Goal: Task Accomplishment & Management: Complete application form

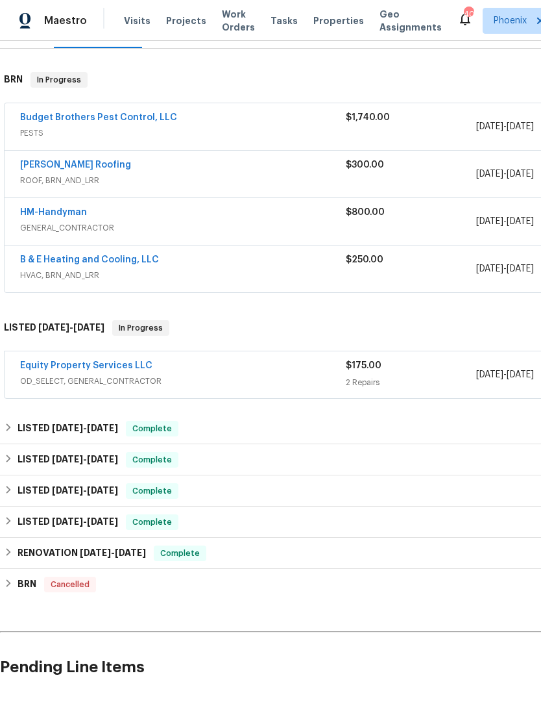
scroll to position [194, 0]
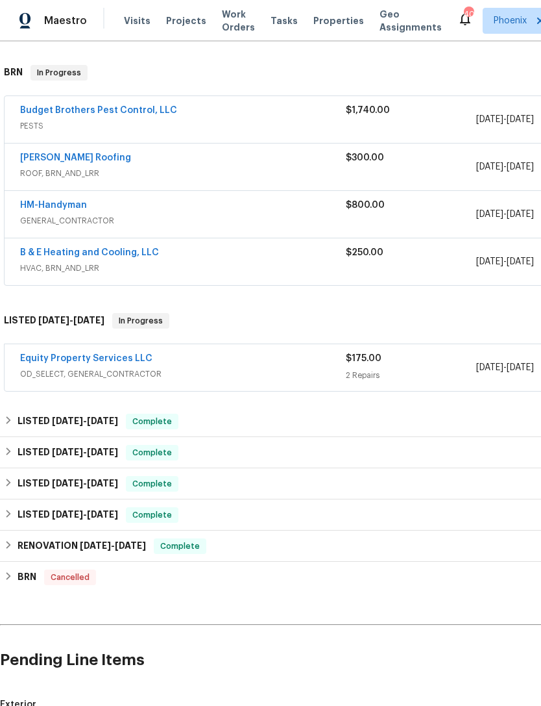
click at [121, 363] on link "Equity Property Services LLC" at bounding box center [86, 358] width 132 height 9
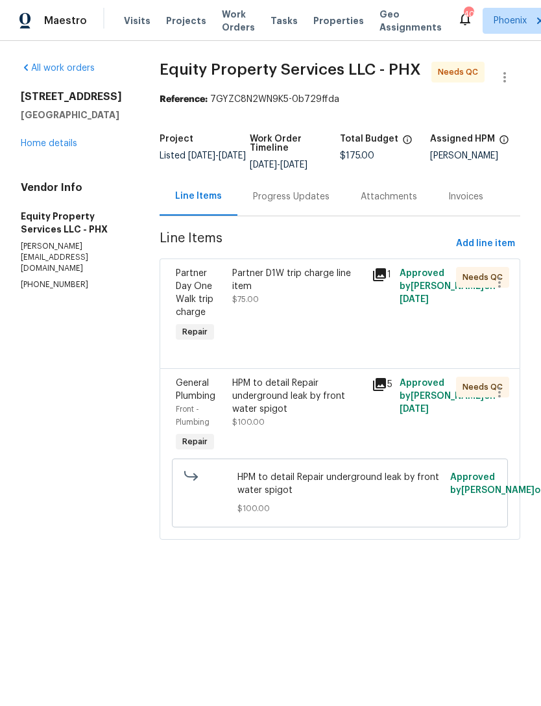
click at [297, 215] on div "Progress Updates" at bounding box center [292, 196] width 108 height 38
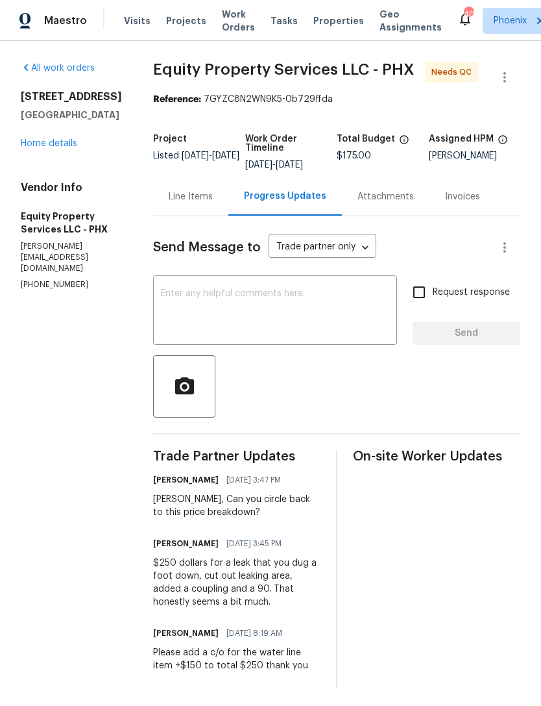
scroll to position [16, 0]
click at [199, 202] on div "Line Items" at bounding box center [190, 196] width 75 height 38
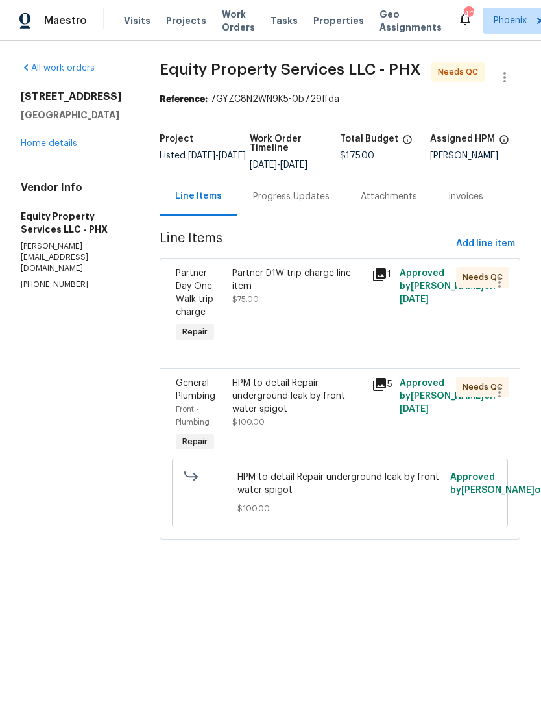
click at [431, 415] on div "Approved by Jeremy Van Kirk on 8/7/2025" at bounding box center [424, 416] width 56 height 86
click at [282, 415] on div "HPM to detail Repair underground leak by front water spigot" at bounding box center [298, 395] width 132 height 39
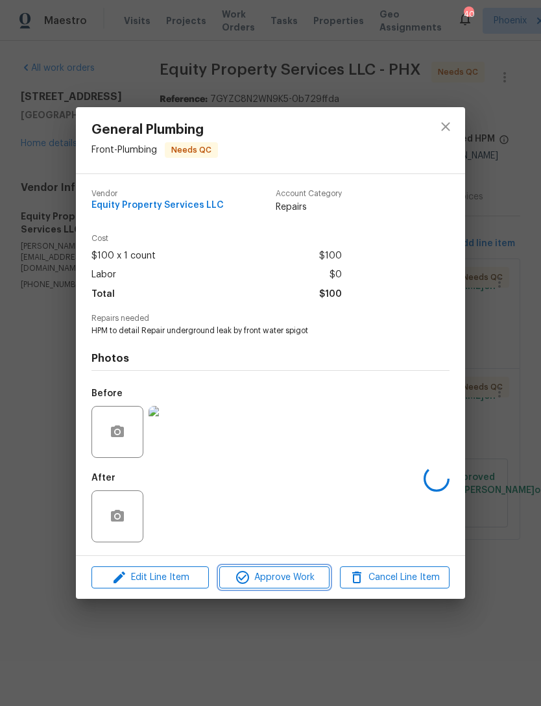
click at [299, 574] on span "Approve Work" at bounding box center [274, 577] width 102 height 16
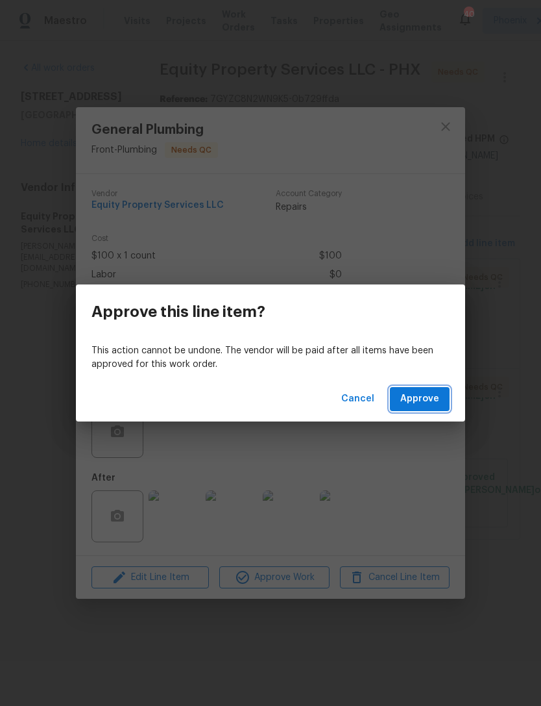
click at [434, 398] on span "Approve" at bounding box center [419, 399] width 39 height 16
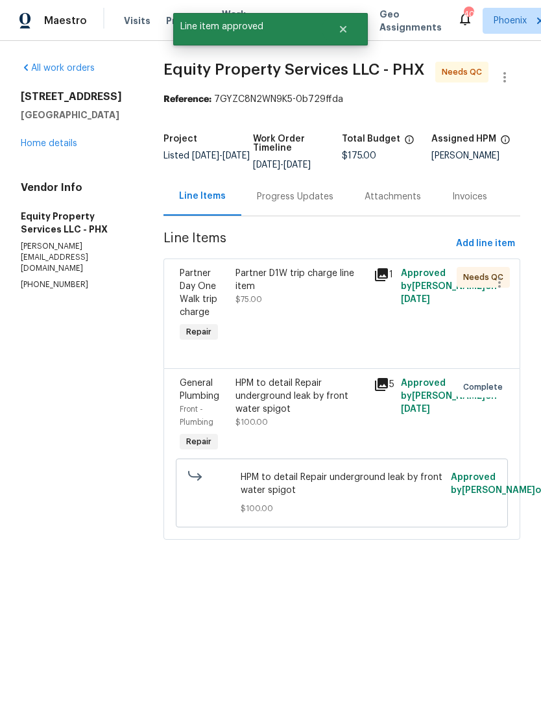
click at [285, 293] on div "Partner D1W trip charge line item" at bounding box center [301, 280] width 130 height 26
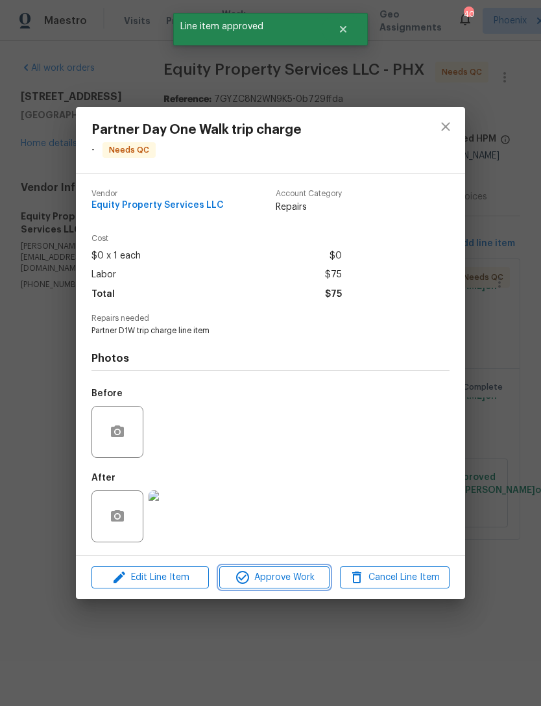
click at [296, 582] on span "Approve Work" at bounding box center [274, 577] width 102 height 16
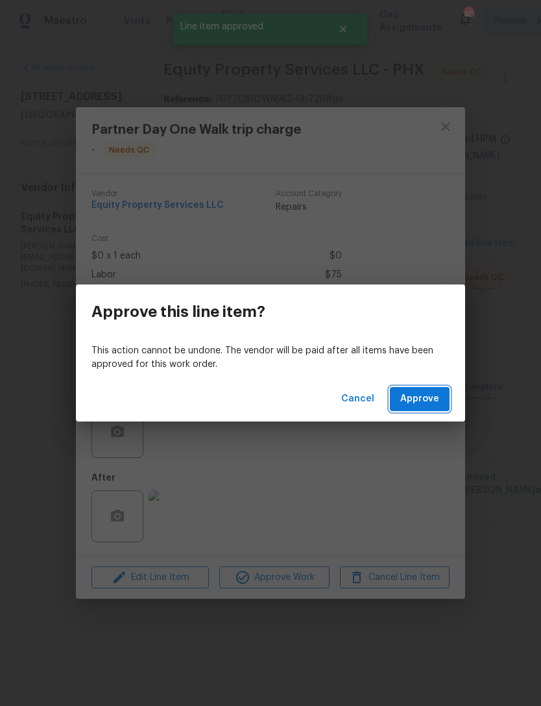
click at [424, 399] on span "Approve" at bounding box center [419, 399] width 39 height 16
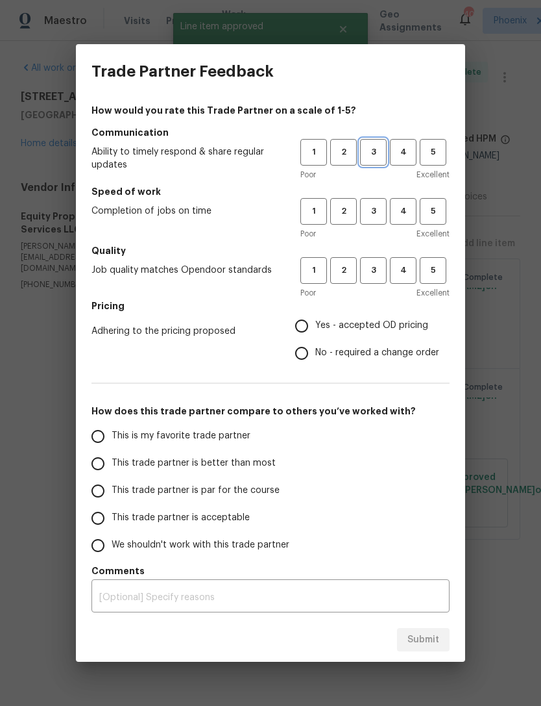
click at [376, 149] on span "3" at bounding box center [374, 152] width 24 height 15
click at [373, 208] on span "3" at bounding box center [374, 211] width 24 height 15
click at [373, 265] on span "3" at bounding box center [374, 270] width 24 height 15
click at [110, 436] on input "This is my favorite trade partner" at bounding box center [97, 436] width 27 height 27
radio input "true"
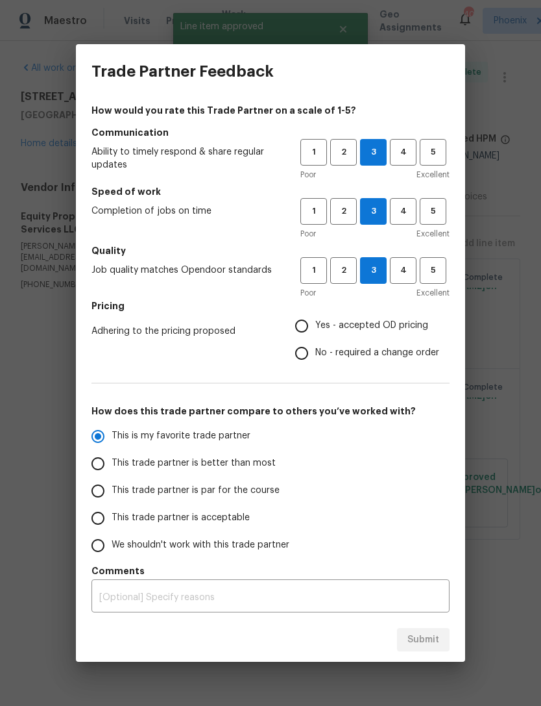
click at [310, 319] on input "Yes - accepted OD pricing" at bounding box center [301, 325] width 27 height 27
radio input "false"
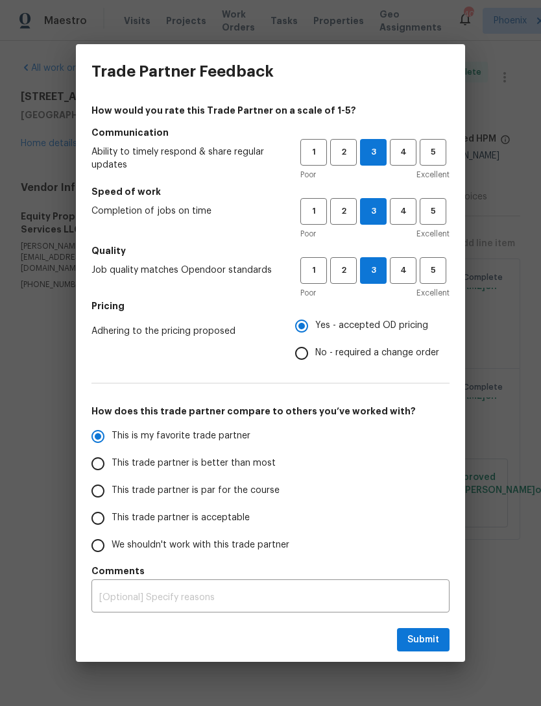
click at [312, 351] on input "No - required a change order" at bounding box center [301, 352] width 27 height 27
click at [411, 641] on span "Submit" at bounding box center [424, 640] width 32 height 16
radio input "false"
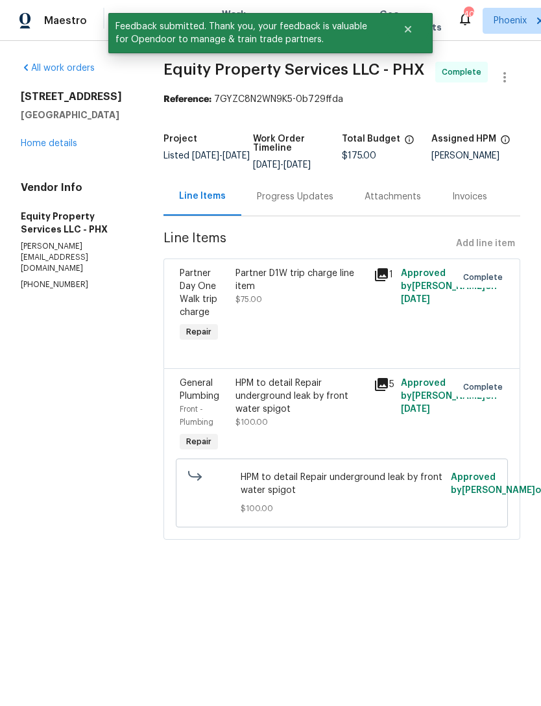
click at [54, 148] on link "Home details" at bounding box center [49, 143] width 56 height 9
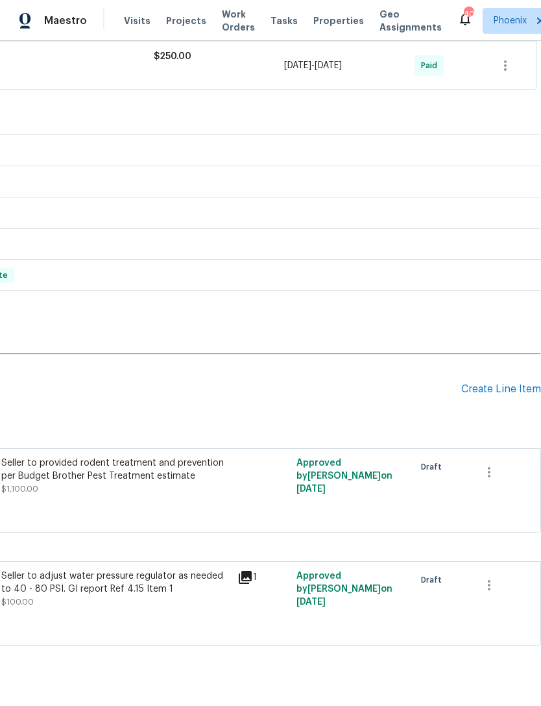
scroll to position [390, 192]
click at [504, 395] on div "Create Line Item" at bounding box center [501, 389] width 80 height 12
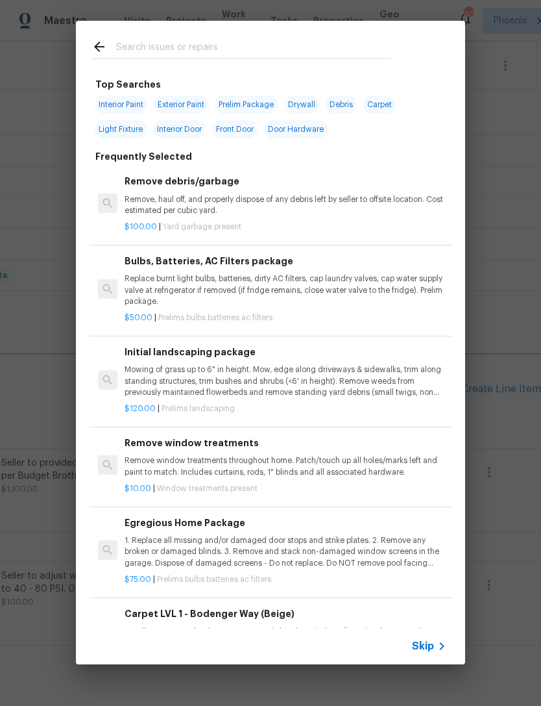
click at [147, 55] on input "text" at bounding box center [253, 48] width 275 height 19
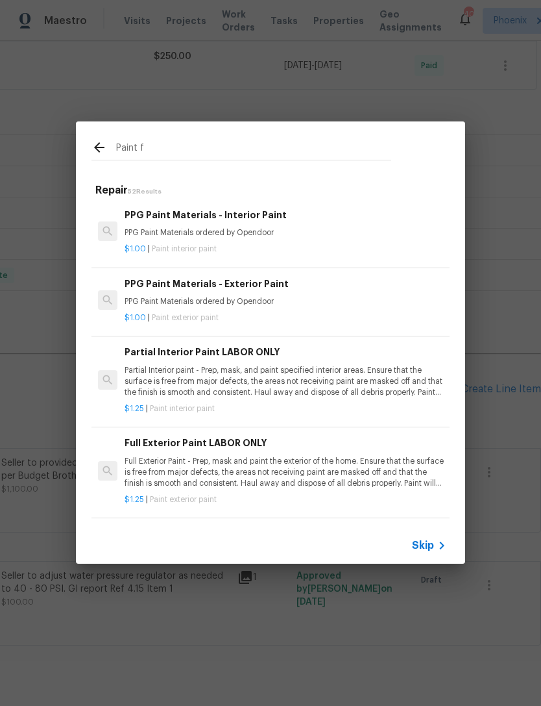
type input "Paint"
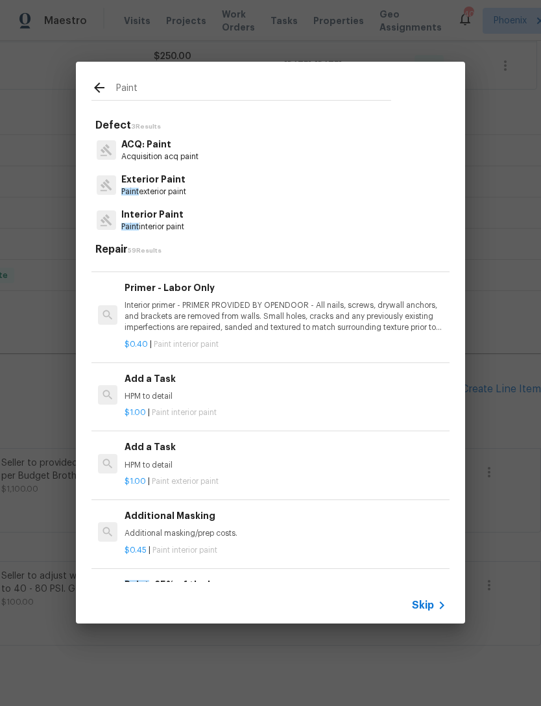
scroll to position [741, 0]
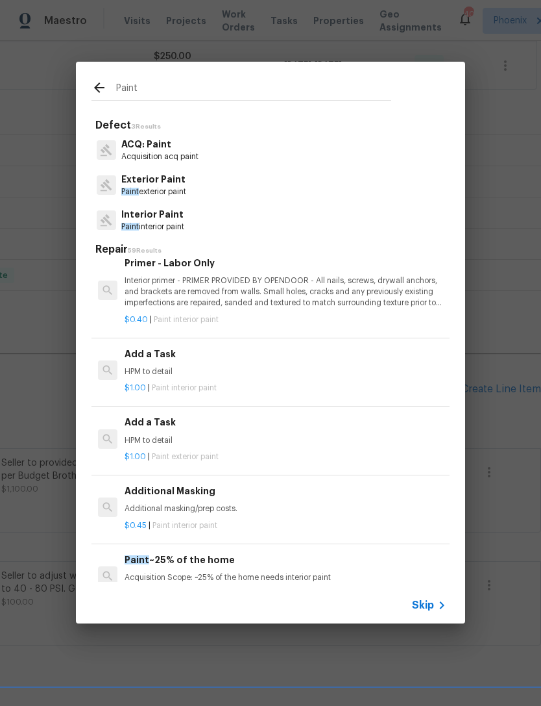
click at [162, 366] on p "HPM to detail" at bounding box center [286, 371] width 322 height 11
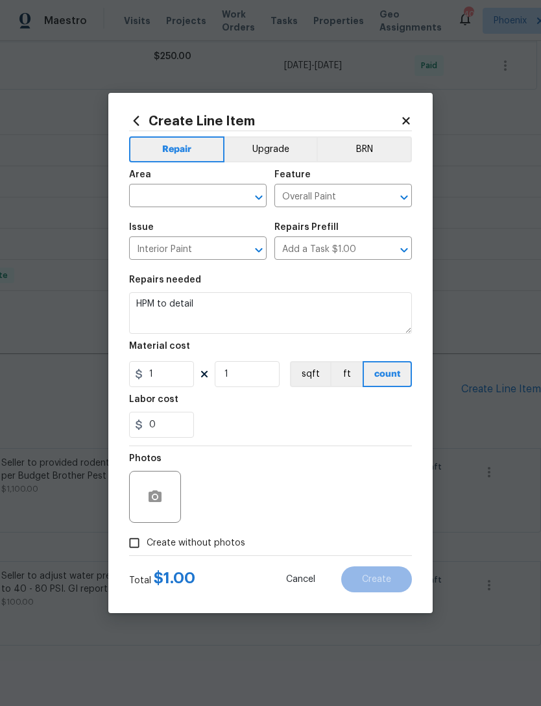
click at [166, 198] on input "text" at bounding box center [179, 197] width 101 height 20
click at [169, 228] on li "Front" at bounding box center [198, 225] width 138 height 21
type input "Front"
click at [352, 194] on input "Overall Paint" at bounding box center [325, 197] width 101 height 20
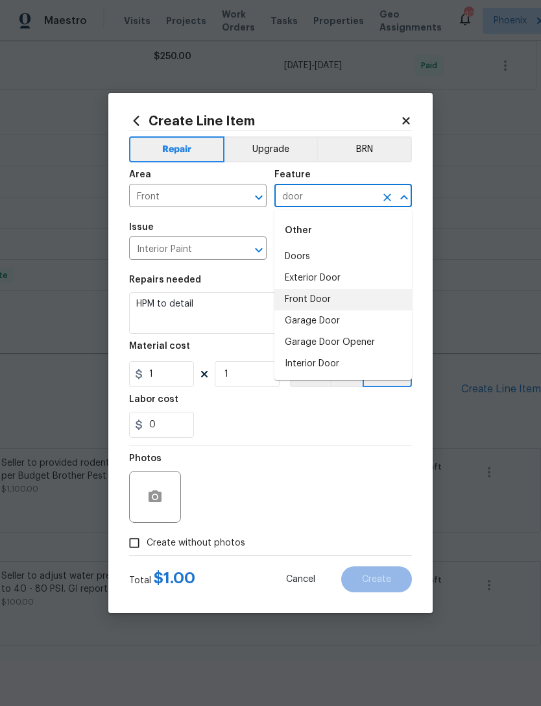
click at [319, 297] on li "Front Door" at bounding box center [344, 299] width 138 height 21
type input "Front Door"
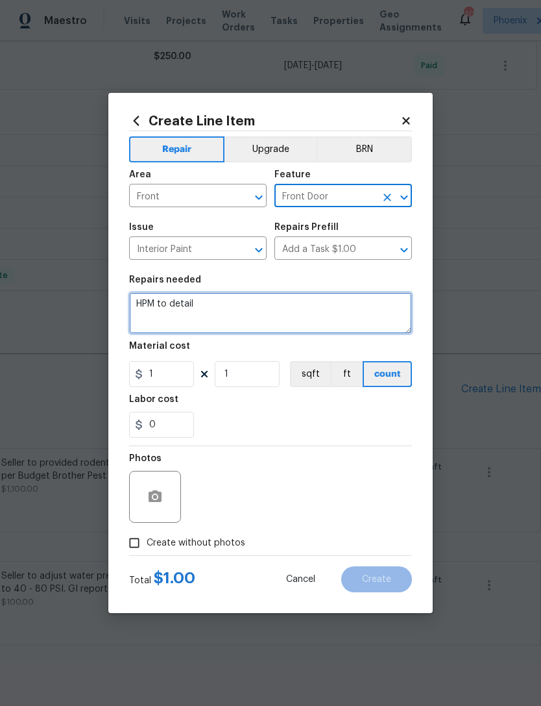
click at [236, 319] on textarea "HPM to detail" at bounding box center [270, 313] width 283 height 42
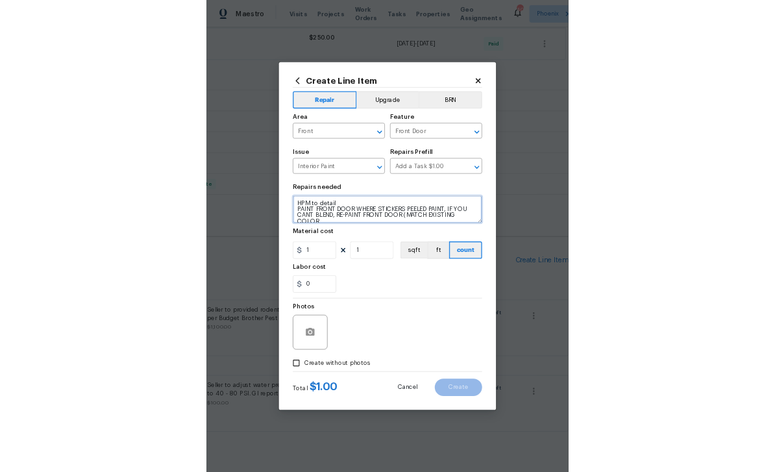
scroll to position [3, 0]
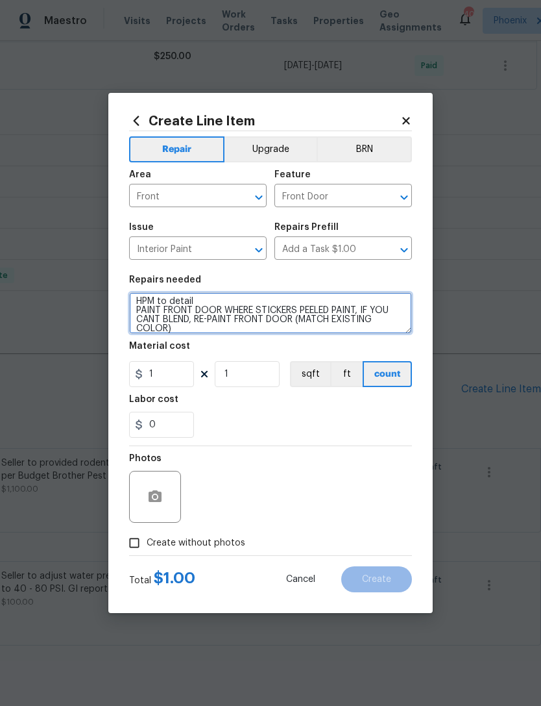
type textarea "HPM to detail PAINT FRONT DOOR WHERE STICKERS PEELED PAINT, IF YOU CANT BLEND, …"
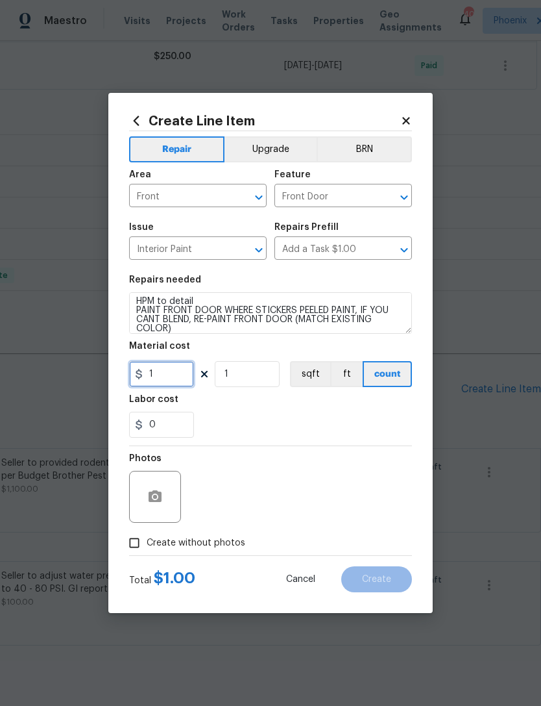
click at [178, 374] on input "1" at bounding box center [161, 374] width 65 height 26
type input "75"
click at [305, 416] on div "0" at bounding box center [270, 424] width 283 height 26
click at [164, 497] on button "button" at bounding box center [155, 496] width 31 height 31
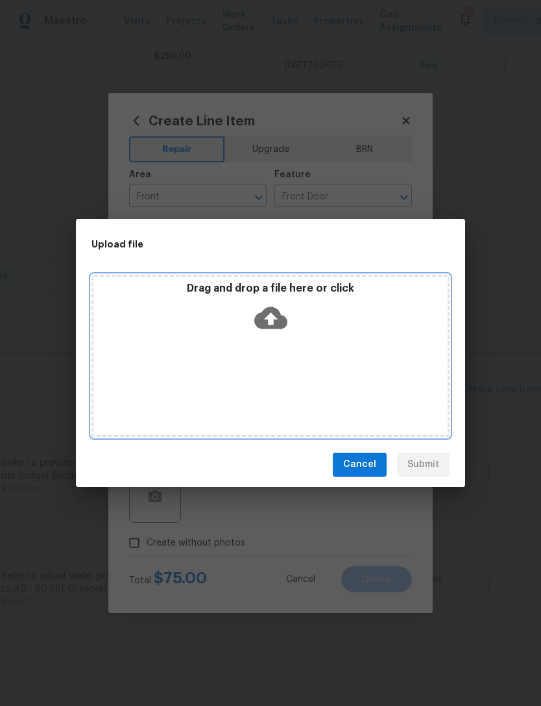
click at [269, 315] on icon at bounding box center [270, 317] width 33 height 33
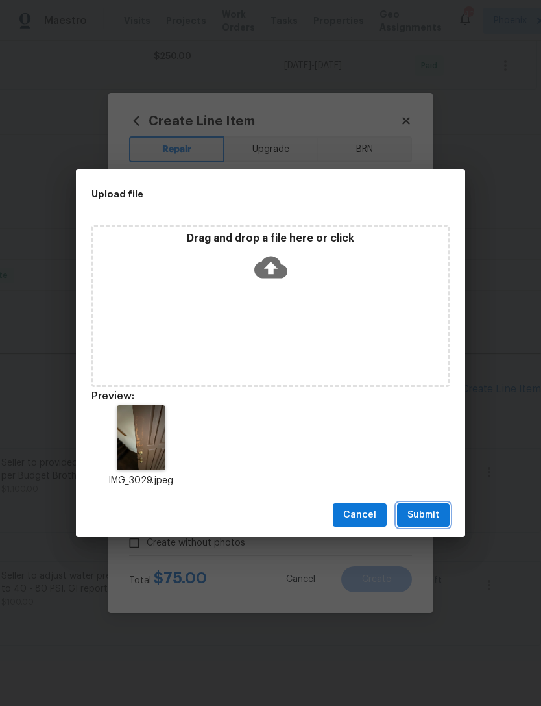
click at [424, 515] on span "Submit" at bounding box center [424, 515] width 32 height 16
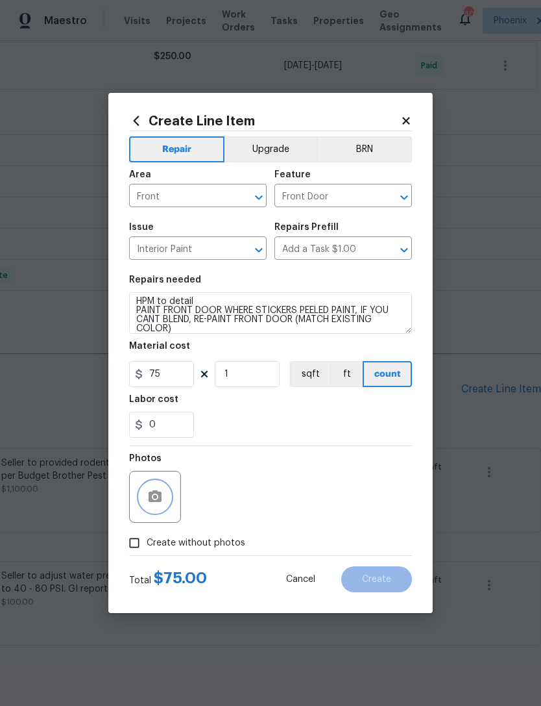
scroll to position [390, 0]
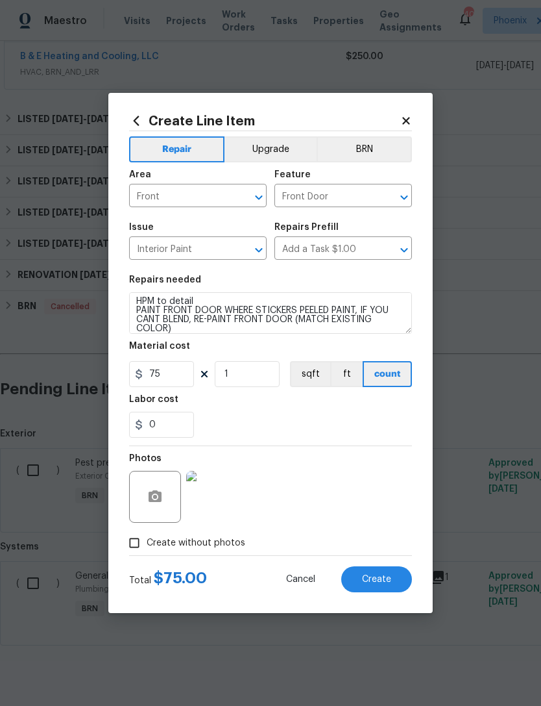
click at [387, 576] on span "Create" at bounding box center [376, 579] width 29 height 10
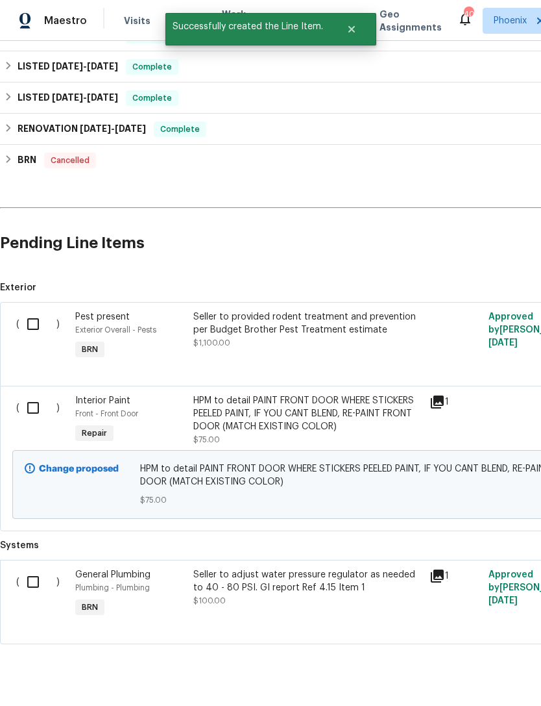
scroll to position [535, 0]
click at [35, 591] on input "checkbox" at bounding box center [37, 582] width 37 height 27
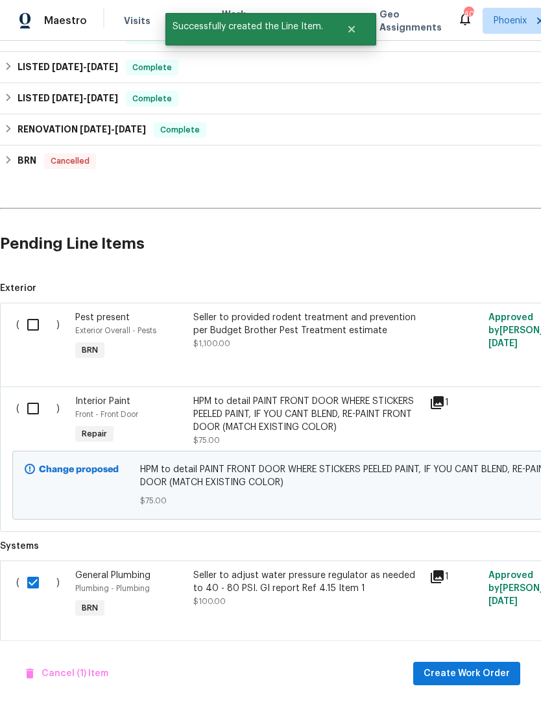
click at [28, 584] on input "checkbox" at bounding box center [37, 582] width 37 height 27
checkbox input "false"
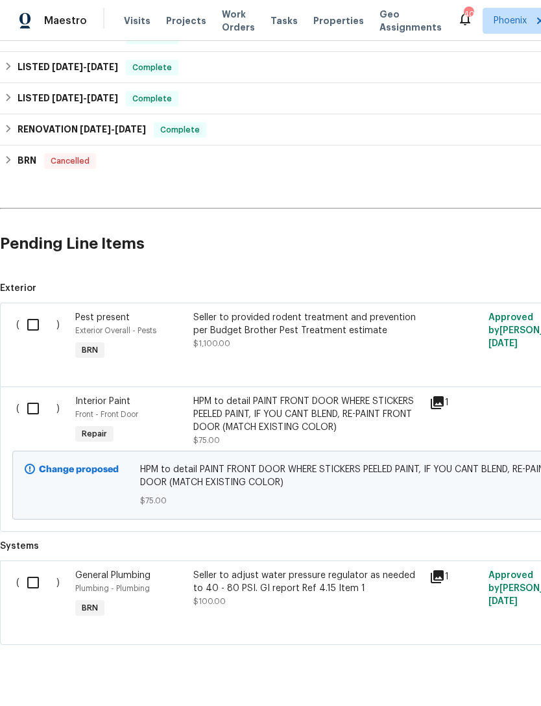
click at [29, 422] on input "checkbox" at bounding box center [37, 408] width 37 height 27
checkbox input "true"
click at [452, 673] on span "Create Work Order" at bounding box center [467, 673] width 86 height 16
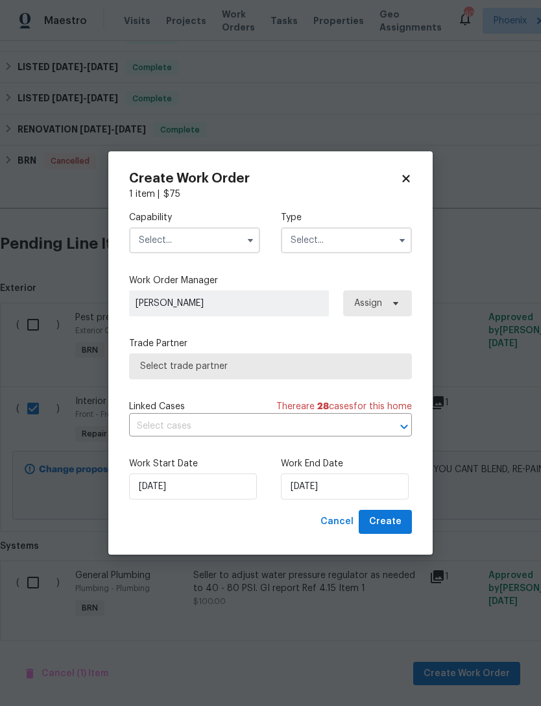
click at [169, 229] on input "text" at bounding box center [194, 240] width 131 height 26
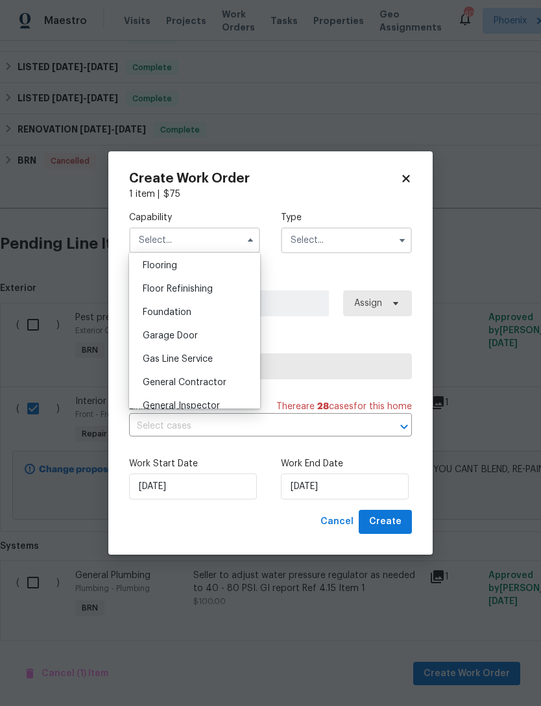
scroll to position [526, 0]
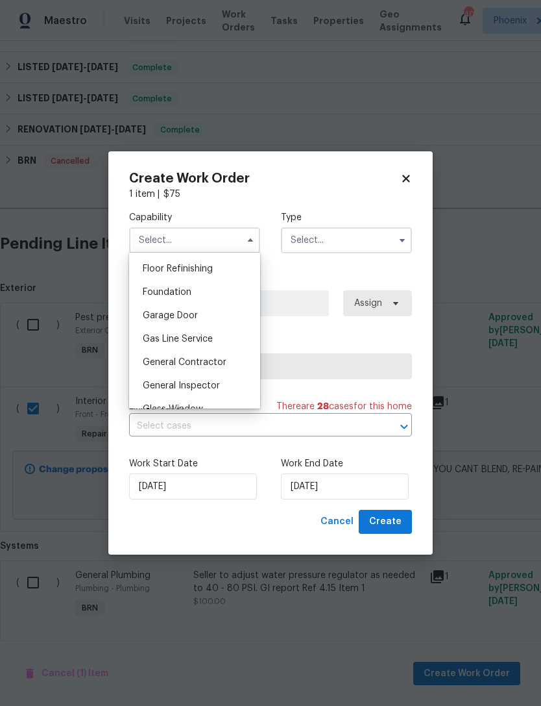
click at [158, 365] on span "General Contractor" at bounding box center [185, 362] width 84 height 9
type input "General Contractor"
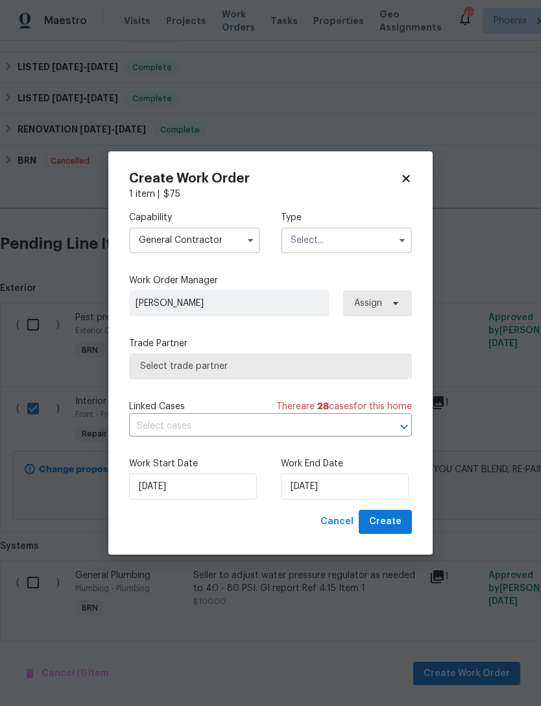
click at [361, 232] on input "text" at bounding box center [346, 240] width 131 height 26
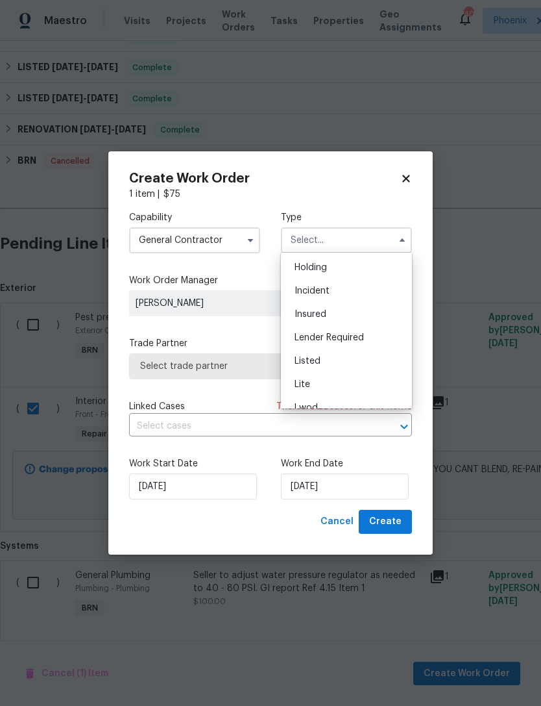
scroll to position [45, 0]
click at [325, 361] on div "Listed" at bounding box center [346, 361] width 125 height 23
type input "Listed"
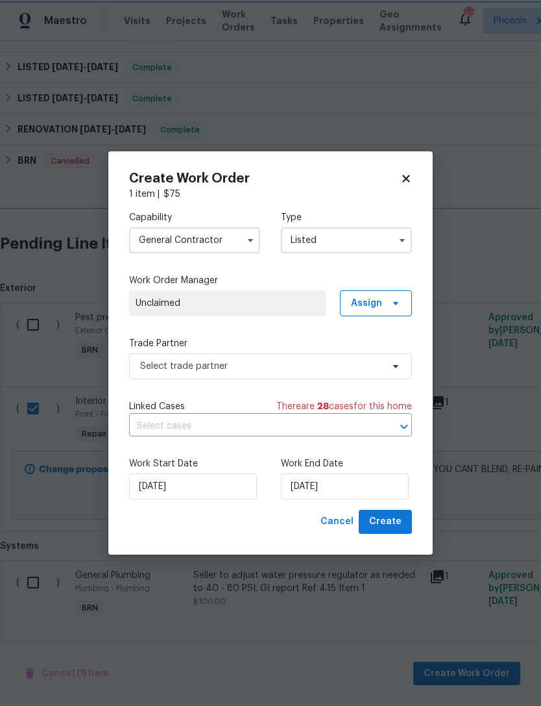
scroll to position [0, 0]
click at [163, 425] on input "text" at bounding box center [252, 426] width 247 height 20
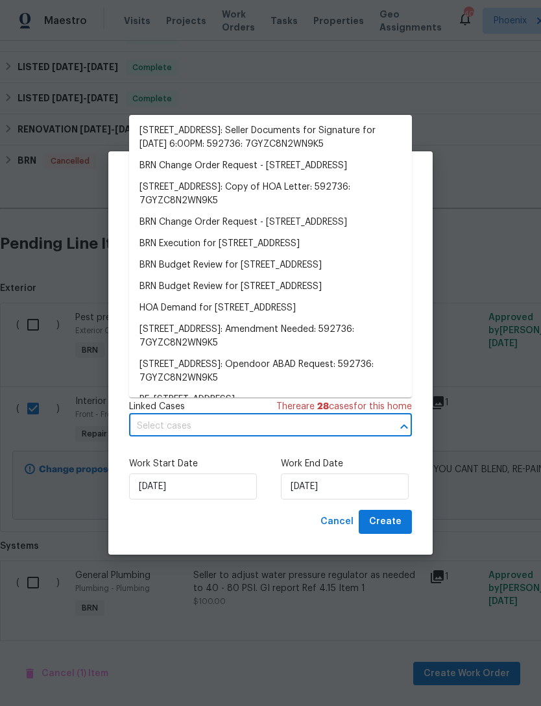
click at [125, 201] on div "Create Work Order 1 item | $ 75 Capability General Contractor Type Listed Work …" at bounding box center [270, 352] width 325 height 403
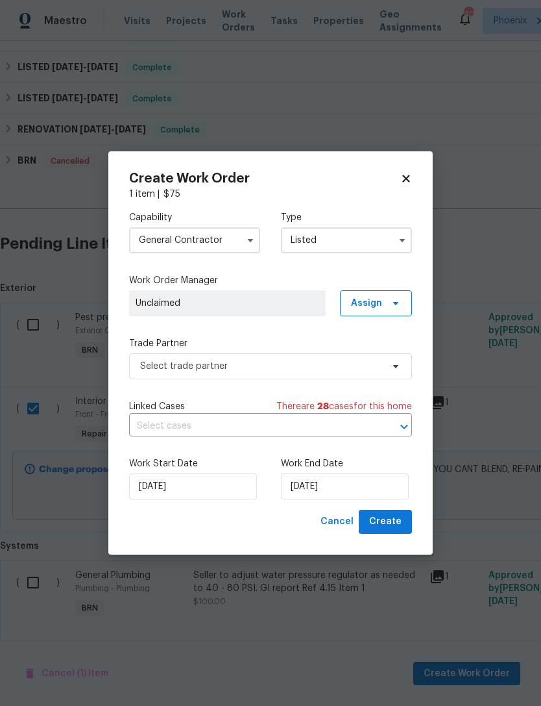
click at [191, 298] on span "Unclaimed" at bounding box center [228, 303] width 184 height 13
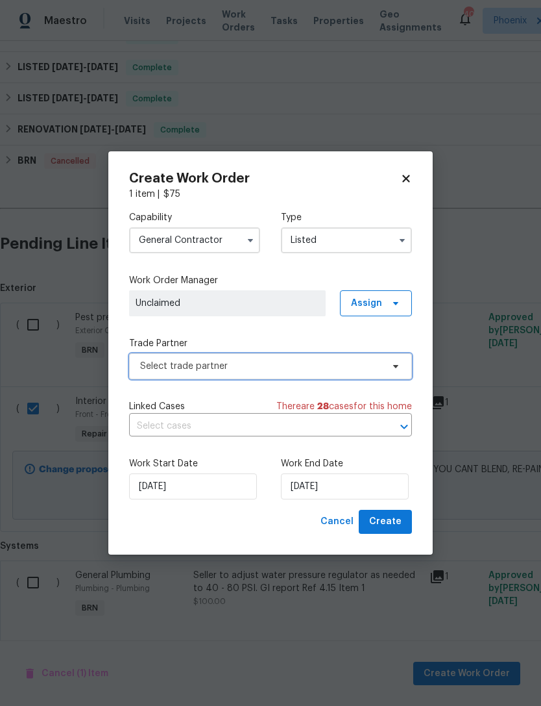
click at [217, 371] on span "Select trade partner" at bounding box center [261, 366] width 242 height 13
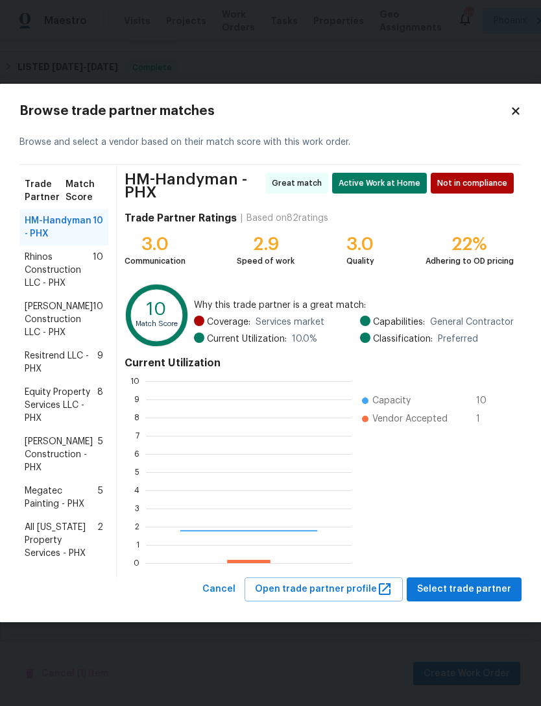
scroll to position [182, 206]
click at [45, 406] on span "Equity Property Services LLC - PHX" at bounding box center [61, 405] width 73 height 39
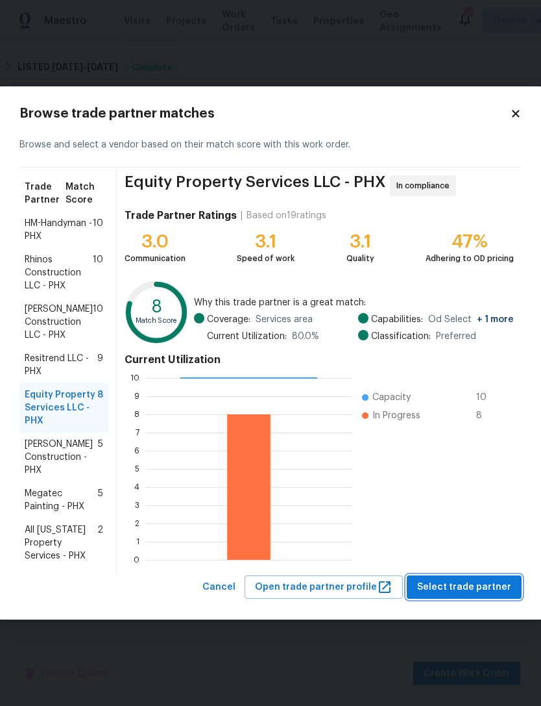
click at [465, 589] on span "Select trade partner" at bounding box center [464, 587] width 94 height 16
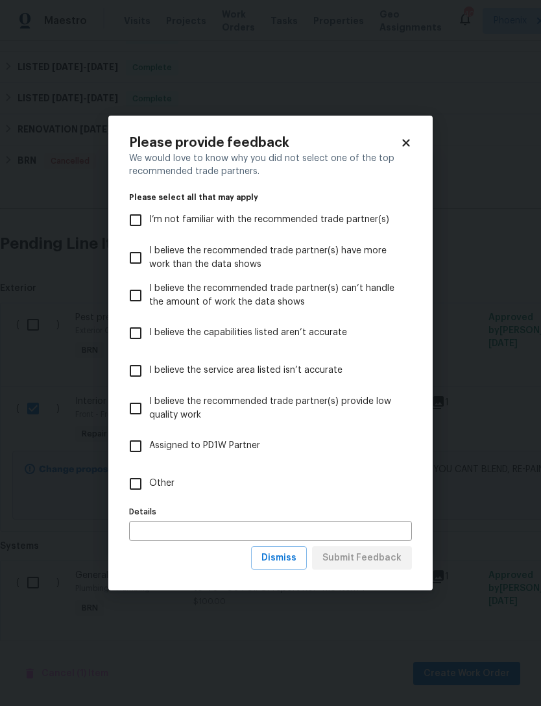
click at [135, 442] on input "Assigned to PD1W Partner" at bounding box center [135, 445] width 27 height 27
checkbox input "true"
click at [360, 555] on span "Submit Feedback" at bounding box center [362, 558] width 79 height 16
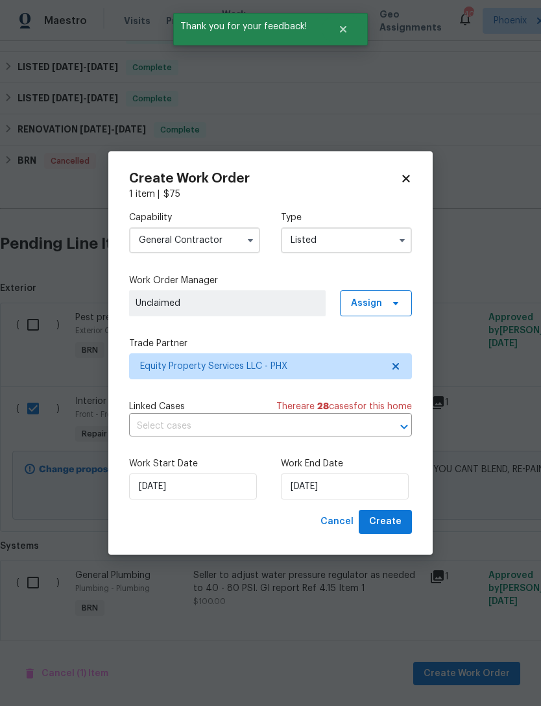
checkbox input "false"
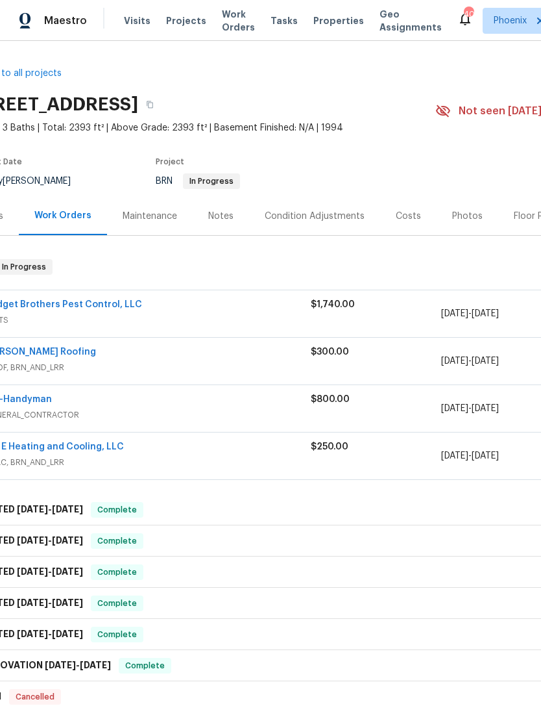
scroll to position [-1, 22]
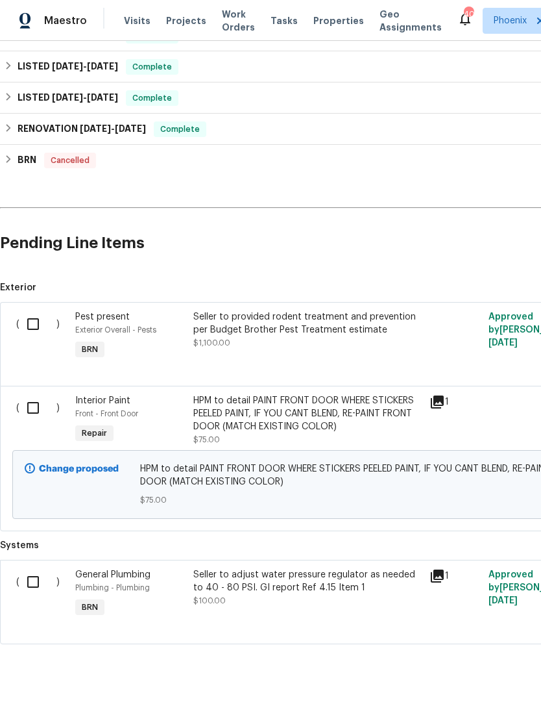
scroll to position [535, 0]
click at [33, 422] on input "checkbox" at bounding box center [37, 408] width 37 height 27
checkbox input "true"
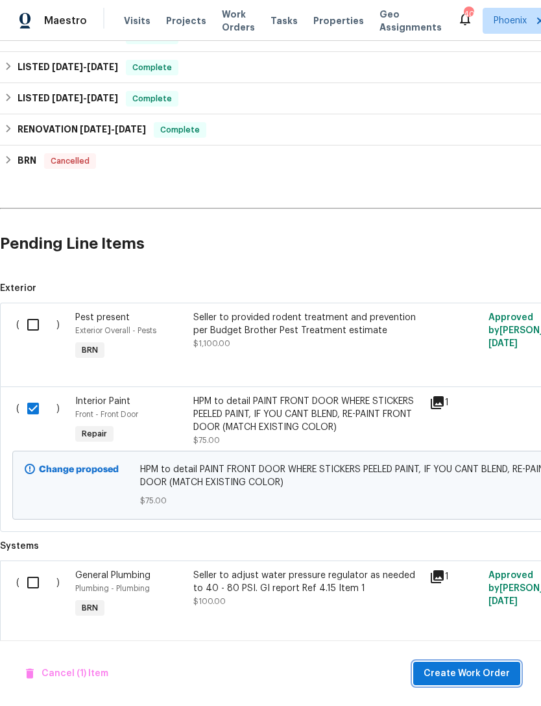
click at [448, 668] on span "Create Work Order" at bounding box center [467, 673] width 86 height 16
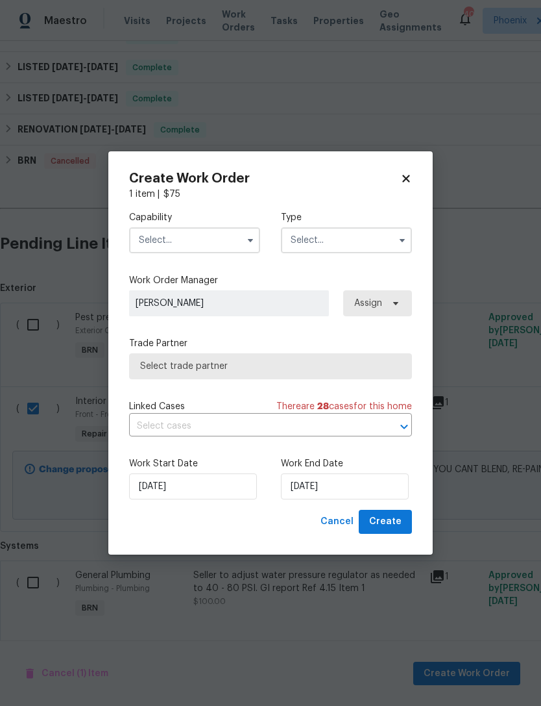
click at [228, 249] on input "text" at bounding box center [194, 240] width 131 height 26
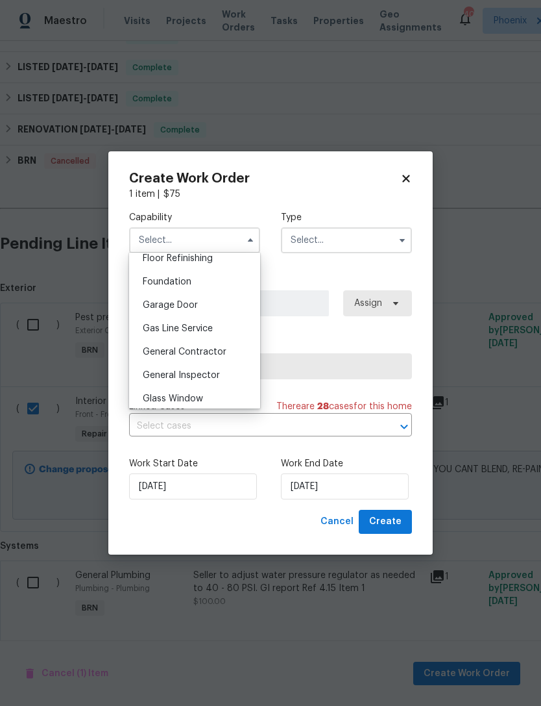
scroll to position [539, 0]
click at [205, 350] on span "General Contractor" at bounding box center [185, 349] width 84 height 9
type input "General Contractor"
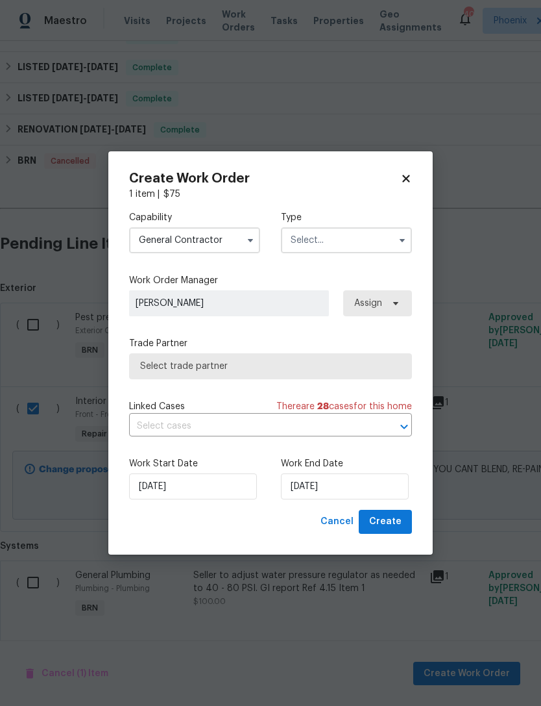
click at [362, 243] on input "text" at bounding box center [346, 240] width 131 height 26
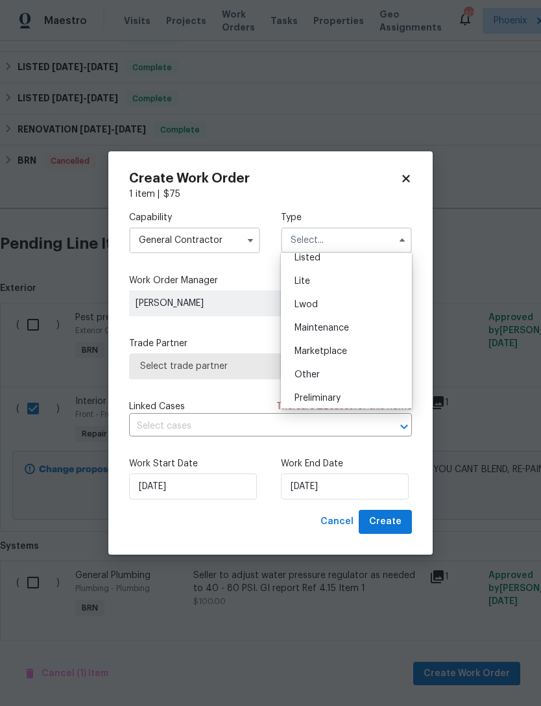
scroll to position [158, 0]
click at [306, 274] on span "Lite" at bounding box center [303, 272] width 16 height 9
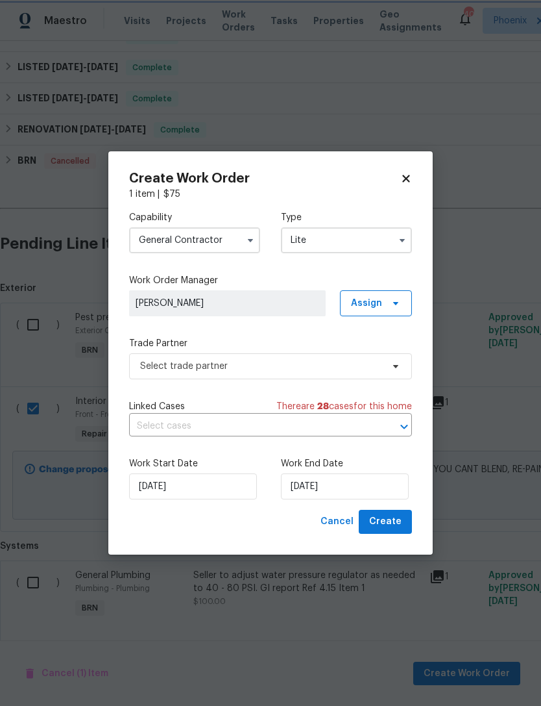
scroll to position [0, 0]
click at [358, 242] on input "Lite" at bounding box center [346, 240] width 131 height 26
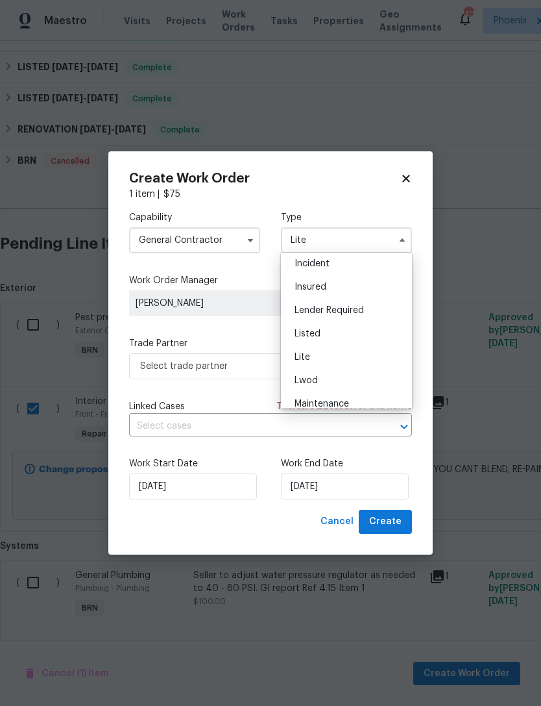
scroll to position [85, 0]
click at [321, 320] on div "Listed" at bounding box center [346, 322] width 125 height 23
type input "Listed"
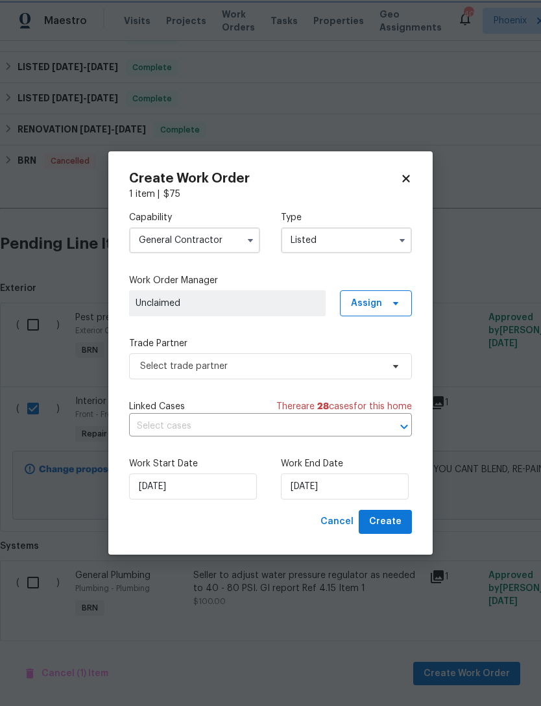
scroll to position [0, 0]
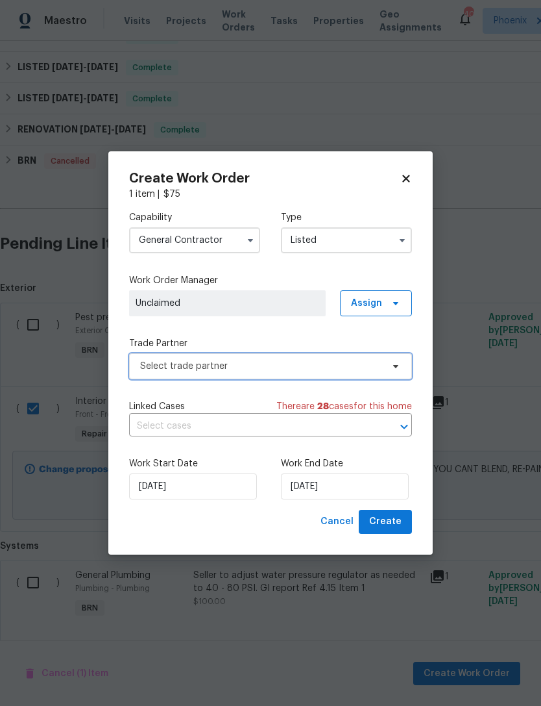
click at [268, 367] on span "Select trade partner" at bounding box center [261, 366] width 242 height 13
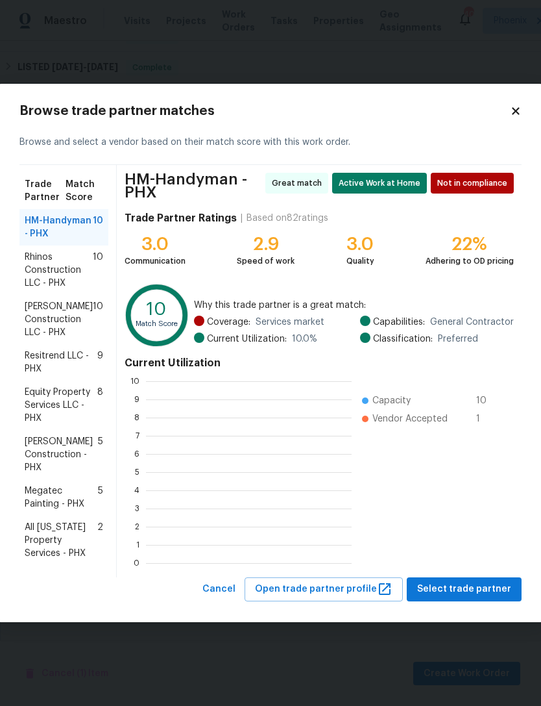
scroll to position [182, 206]
click at [63, 396] on span "Equity Property Services LLC - PHX" at bounding box center [61, 405] width 73 height 39
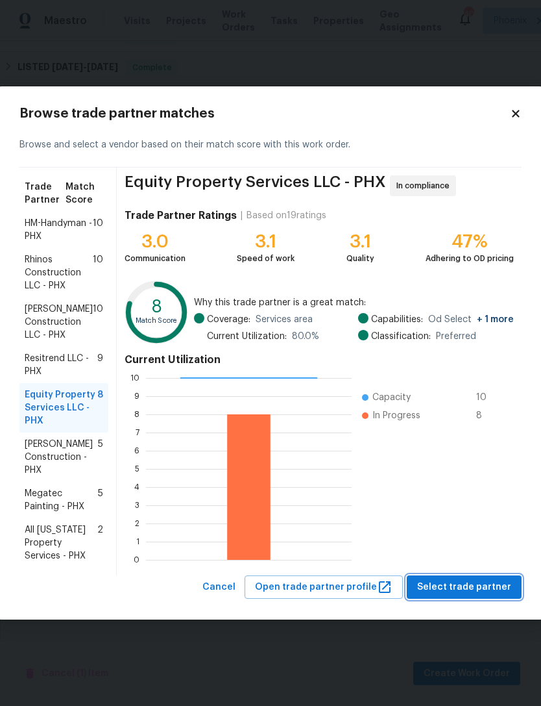
click at [476, 582] on span "Select trade partner" at bounding box center [464, 587] width 94 height 16
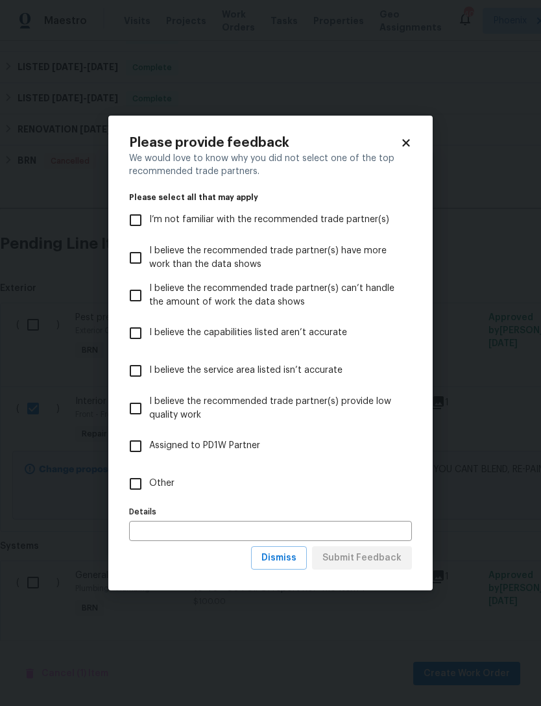
click at [138, 454] on input "Assigned to PD1W Partner" at bounding box center [135, 445] width 27 height 27
checkbox input "true"
click at [360, 556] on span "Submit Feedback" at bounding box center [362, 558] width 79 height 16
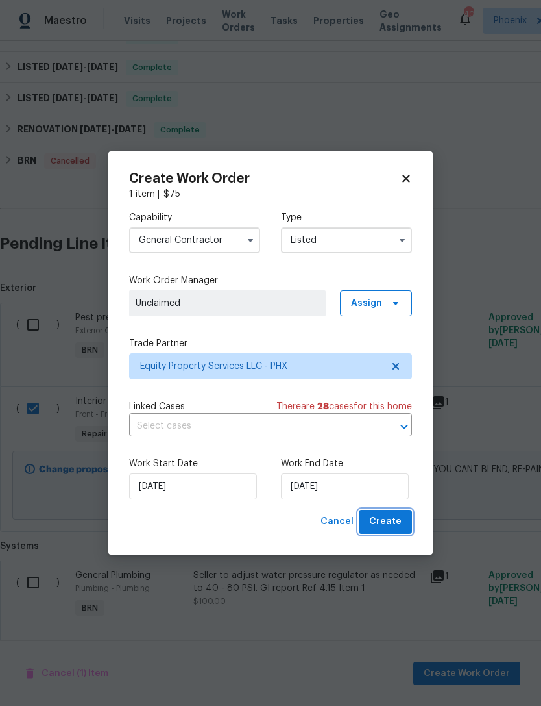
click at [389, 525] on span "Create" at bounding box center [385, 521] width 32 height 16
checkbox input "false"
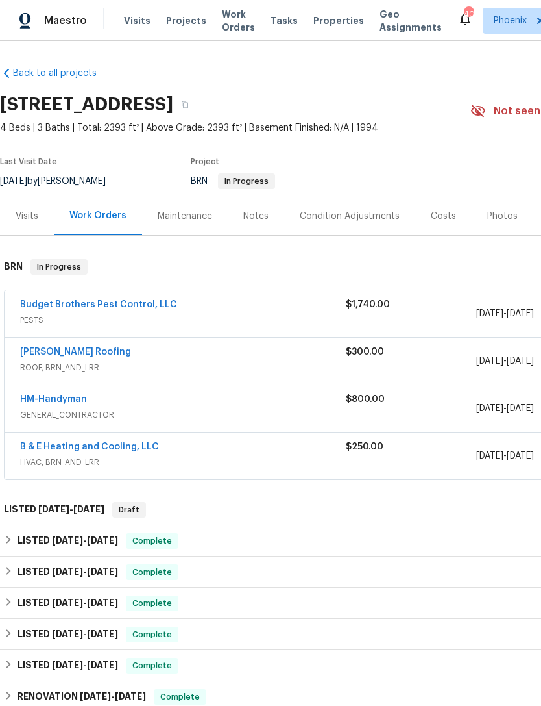
scroll to position [0, 0]
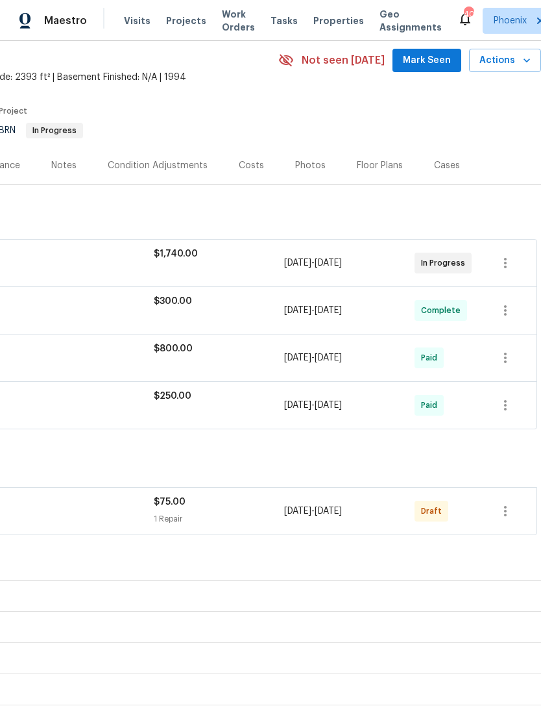
scroll to position [53, 192]
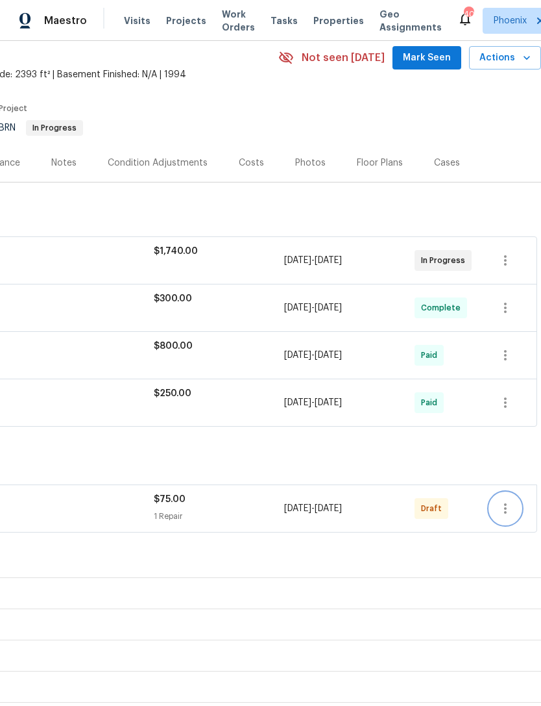
click at [510, 516] on icon "button" at bounding box center [506, 508] width 16 height 16
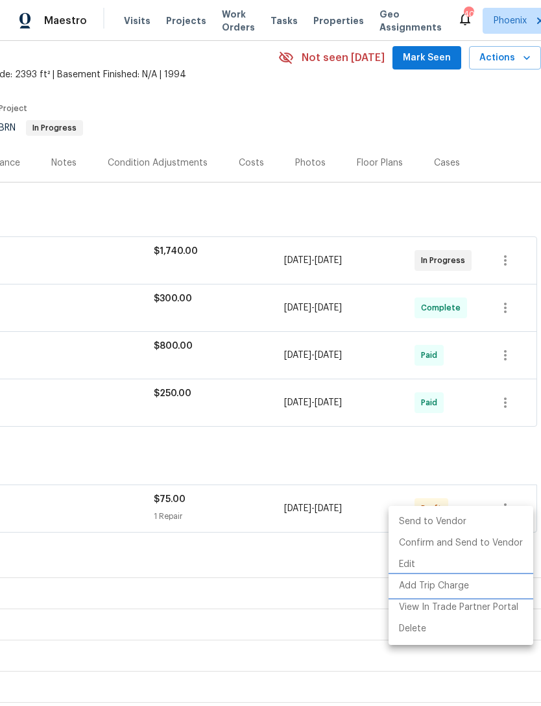
click at [450, 581] on li "Add Trip Charge" at bounding box center [461, 585] width 145 height 21
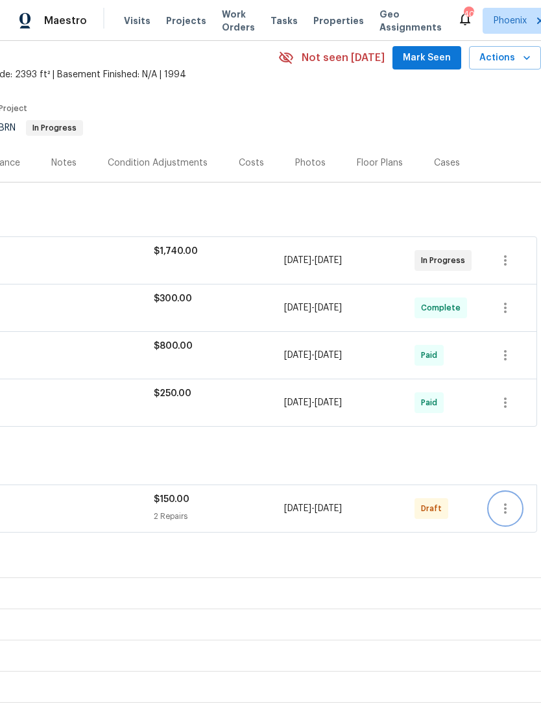
click at [500, 516] on icon "button" at bounding box center [506, 508] width 16 height 16
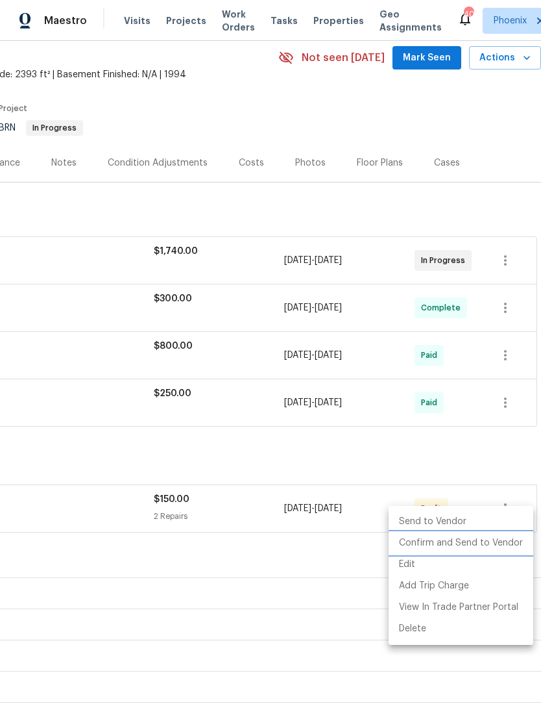
click at [489, 540] on li "Confirm and Send to Vendor" at bounding box center [461, 542] width 145 height 21
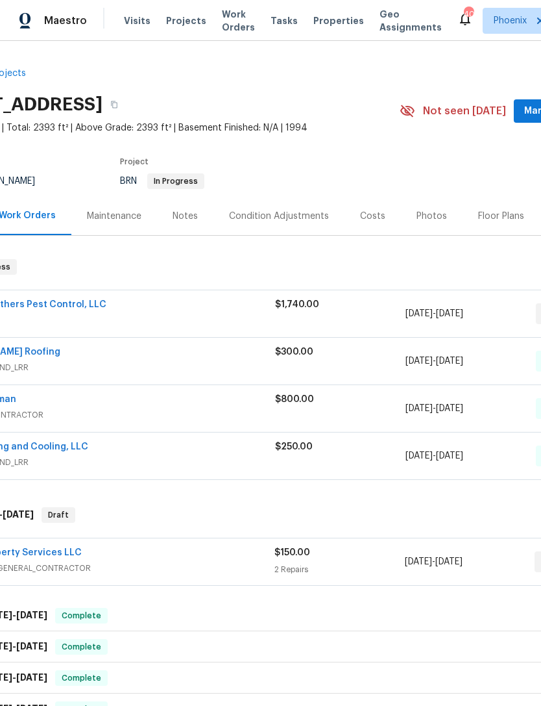
scroll to position [0, 68]
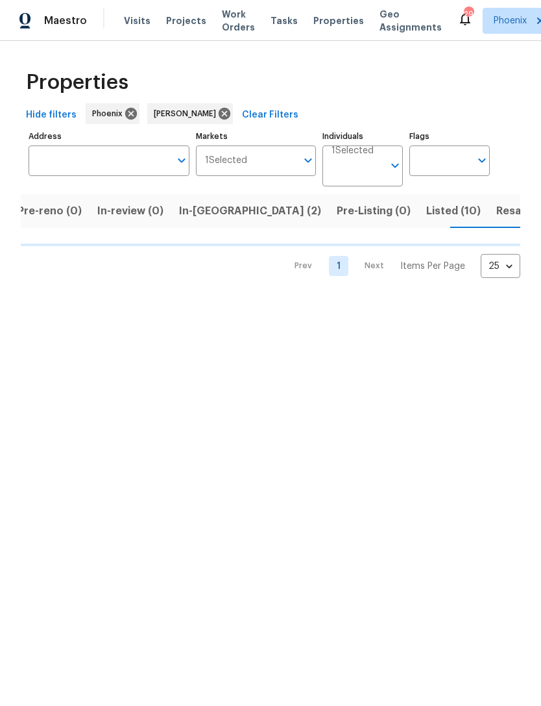
scroll to position [0, 97]
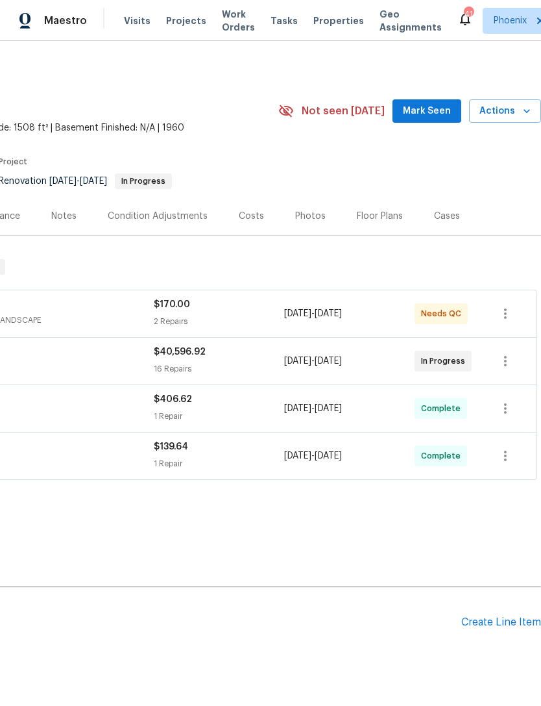
scroll to position [0, 192]
click at [517, 119] on span "Actions" at bounding box center [505, 111] width 51 height 16
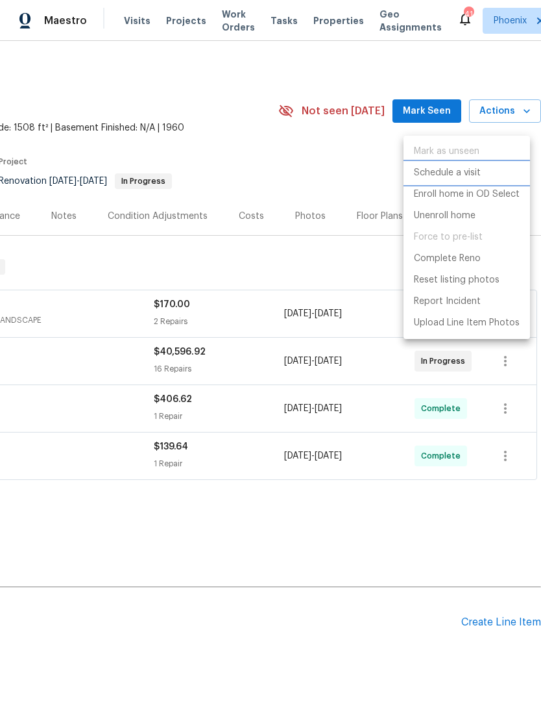
click at [456, 172] on p "Schedule a visit" at bounding box center [447, 173] width 67 height 14
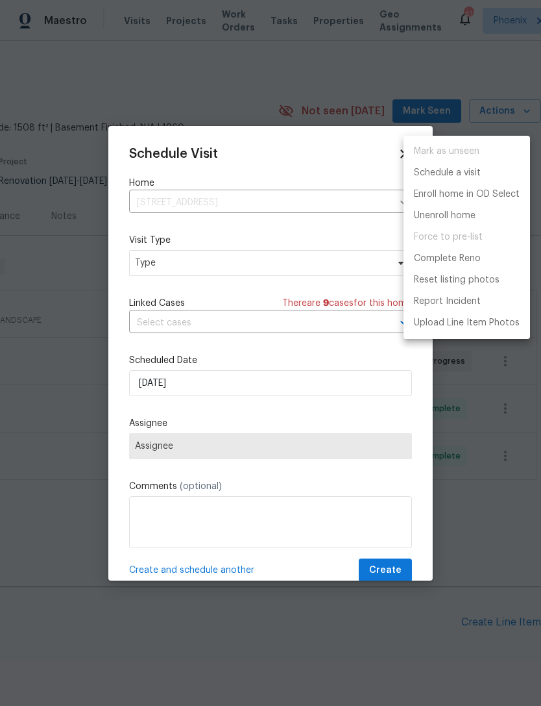
click at [195, 267] on div at bounding box center [270, 353] width 541 height 706
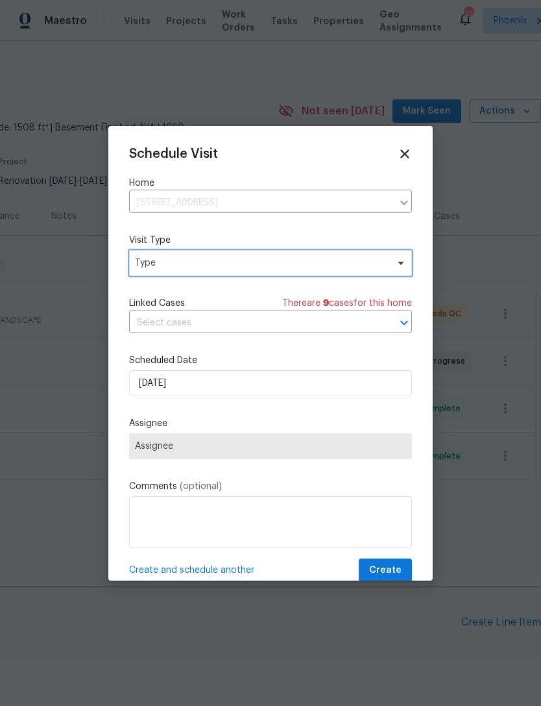
click at [215, 264] on span "Type" at bounding box center [261, 262] width 252 height 13
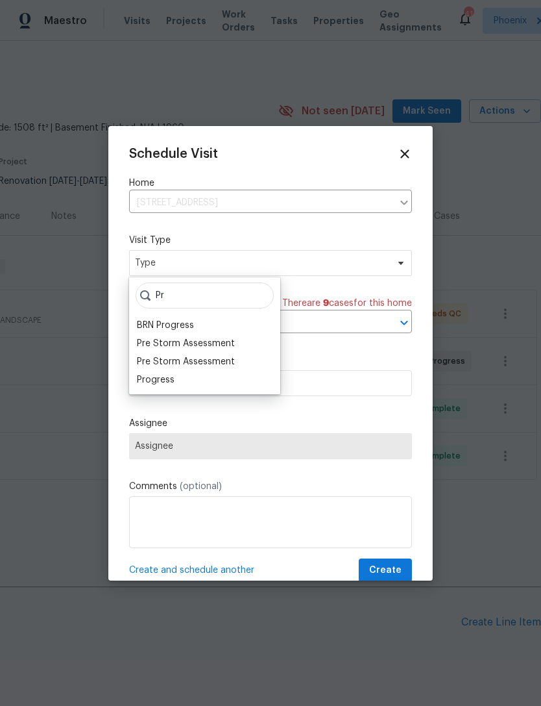
type input "Pr"
click at [172, 378] on div "Progress" at bounding box center [156, 379] width 38 height 13
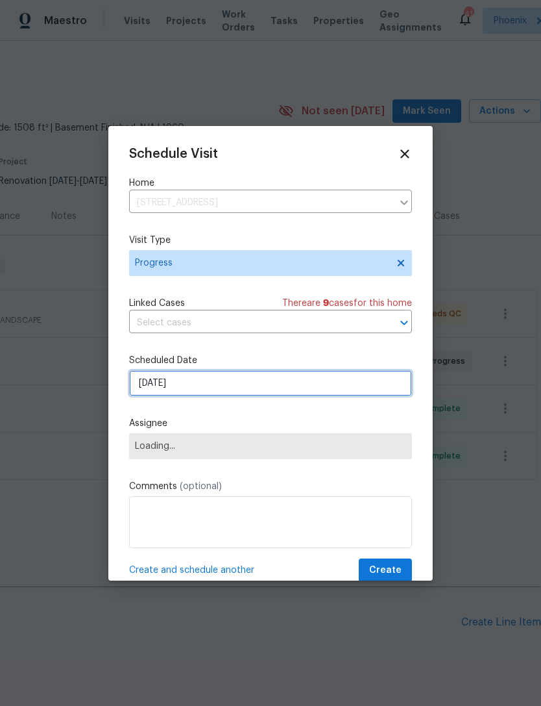
click at [206, 390] on input "[DATE]" at bounding box center [270, 383] width 283 height 26
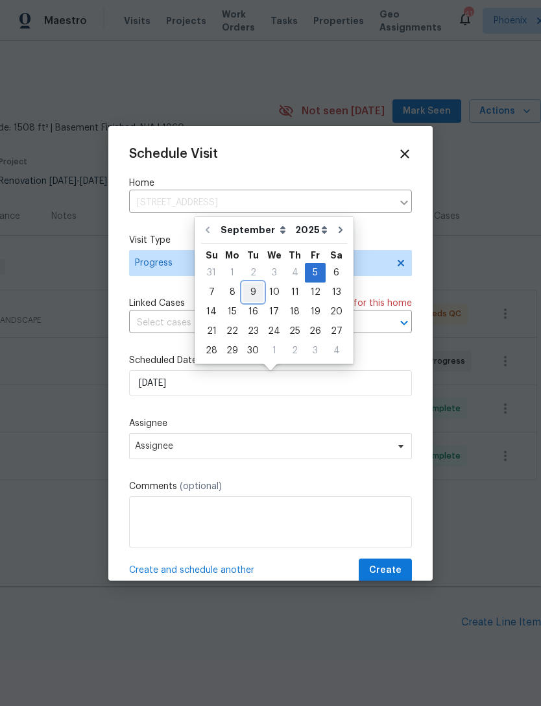
click at [251, 288] on div "9" at bounding box center [253, 292] width 21 height 18
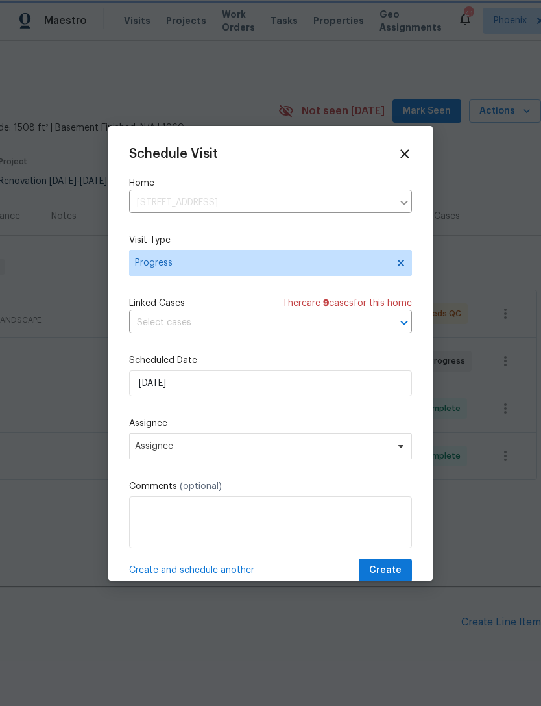
type input "[DATE]"
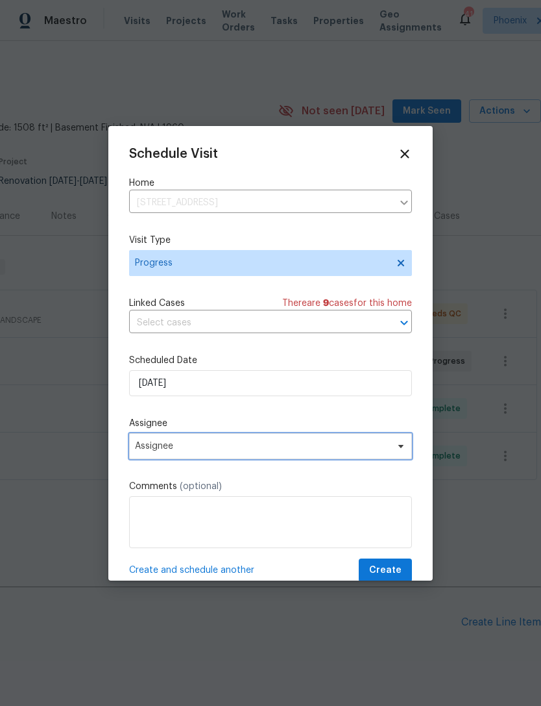
click at [292, 445] on span "Assignee" at bounding box center [262, 446] width 254 height 10
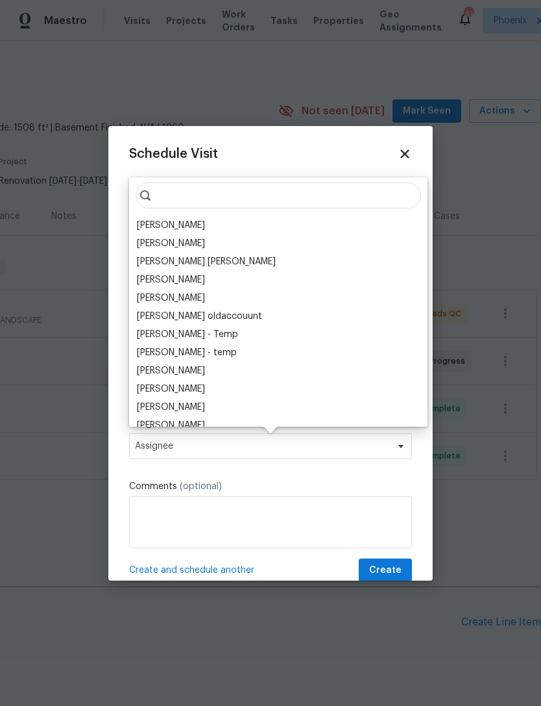
click at [184, 219] on div "[PERSON_NAME]" at bounding box center [171, 225] width 68 height 13
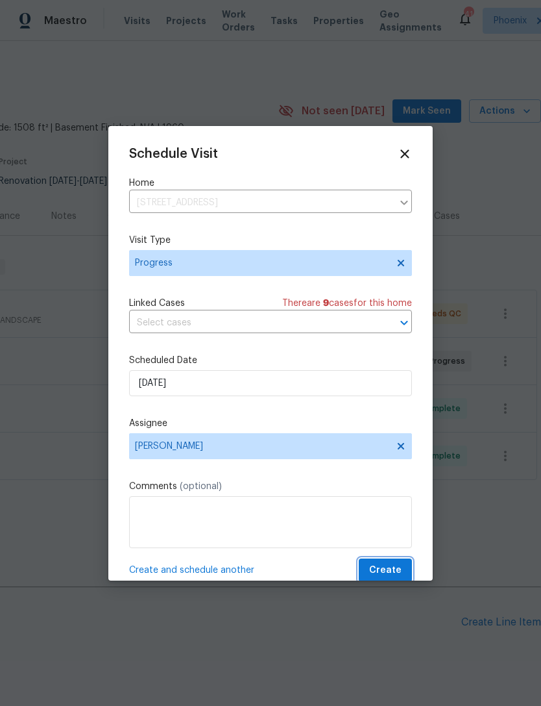
click at [394, 573] on span "Create" at bounding box center [385, 570] width 32 height 16
